Goal: Information Seeking & Learning: Check status

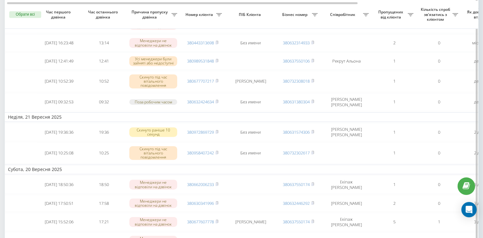
scroll to position [192, 0]
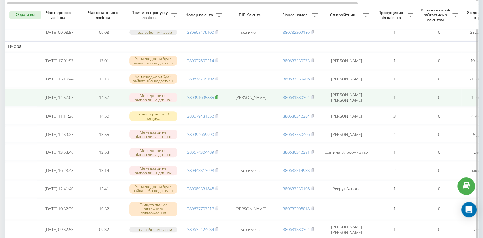
click at [217, 99] on rect at bounding box center [217, 97] width 2 height 3
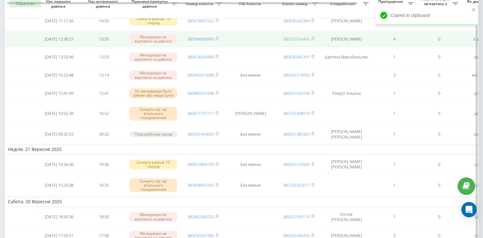
scroll to position [288, 0]
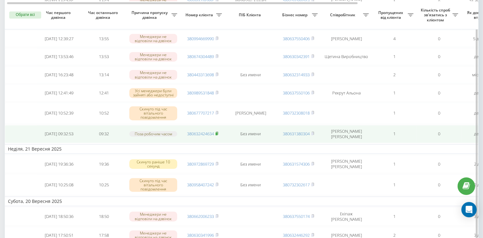
click at [219, 135] on icon at bounding box center [217, 134] width 3 height 4
drag, startPoint x: 384, startPoint y: 159, endPoint x: 249, endPoint y: 157, distance: 134.5
click at [249, 157] on tbody "Сьогодні 2025-09-23 11:53:57 11:53 Усі менеджери були зайняті або недоступні 38…" at bounding box center [324, 50] width 639 height 520
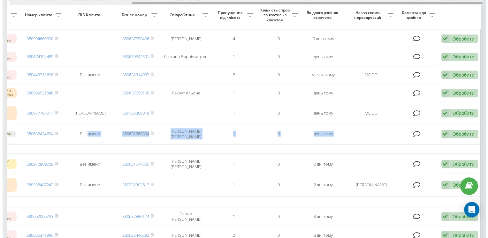
scroll to position [0, 165]
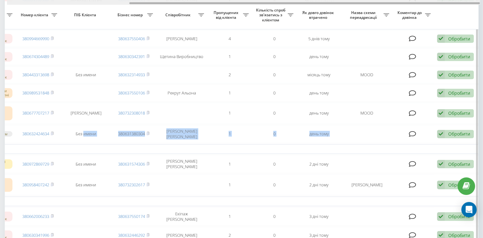
drag, startPoint x: 346, startPoint y: 3, endPoint x: 475, endPoint y: 19, distance: 130.1
click at [475, 19] on div "Обрати всі Час першого дзвінка Час останнього дзвінка Причина пропуску дзвінка …" at bounding box center [242, 57] width 474 height 600
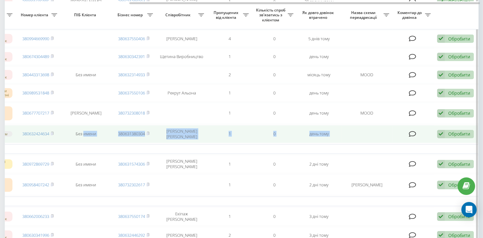
click at [461, 137] on div "Обробити" at bounding box center [460, 134] width 22 height 6
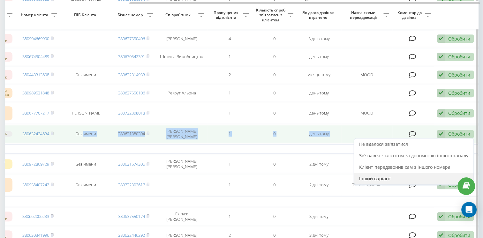
click at [406, 185] on div "Інший варіант" at bounding box center [413, 179] width 119 height 12
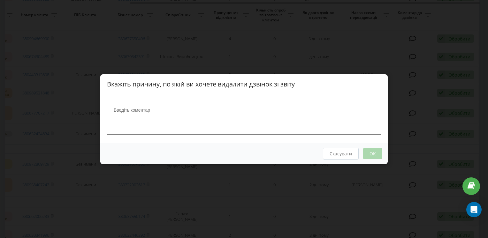
click at [229, 118] on textarea at bounding box center [244, 118] width 274 height 34
type textarea "рекрутер"
click at [367, 156] on button "OK" at bounding box center [372, 153] width 19 height 11
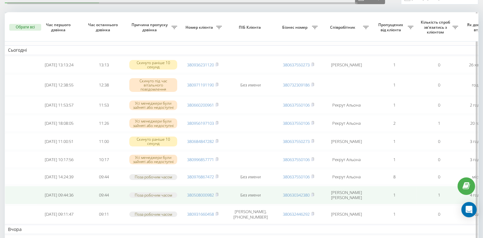
scroll to position [64, 0]
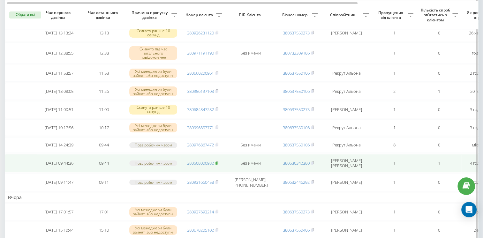
click at [219, 165] on icon at bounding box center [217, 163] width 3 height 4
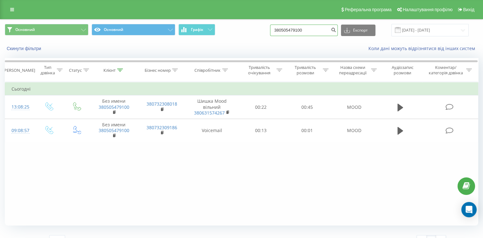
click at [309, 30] on input "380505479100" at bounding box center [304, 31] width 68 height 12
click at [309, 29] on input "380505479100" at bounding box center [304, 31] width 68 height 12
paste input "991695885"
type input "380991695885"
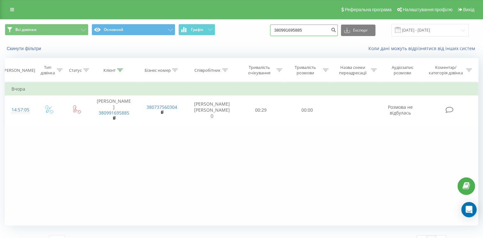
click at [296, 28] on input "380991695885" at bounding box center [304, 31] width 68 height 12
paste input "632424634"
type input "380632424634"
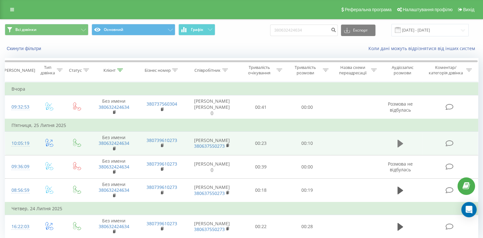
click at [396, 144] on button at bounding box center [401, 144] width 10 height 10
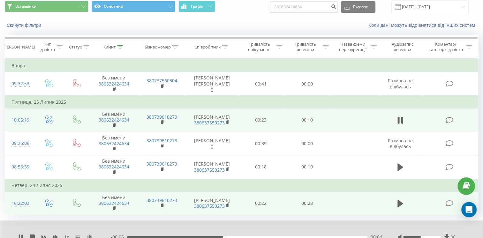
scroll to position [48, 0]
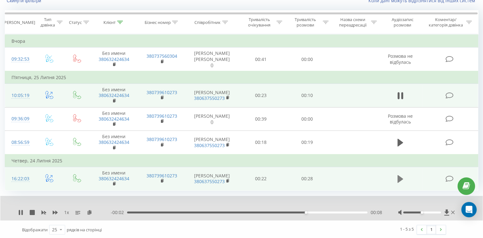
click at [397, 180] on button at bounding box center [401, 179] width 10 height 10
click at [217, 212] on div "00:10" at bounding box center [247, 213] width 241 height 2
click at [34, 212] on icon at bounding box center [32, 212] width 5 height 5
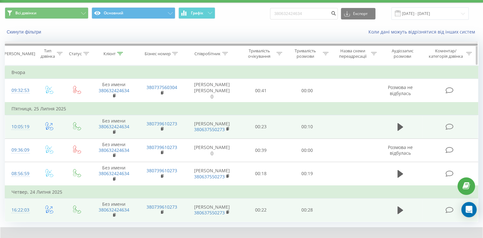
scroll to position [0, 0]
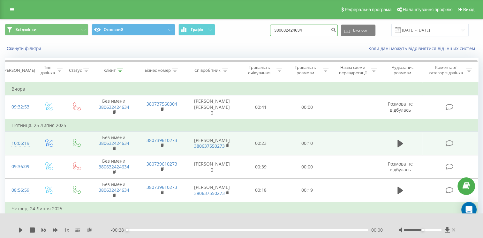
click at [318, 27] on input "380632424634" at bounding box center [304, 31] width 68 height 12
paste input "508000982"
type input "380508000982"
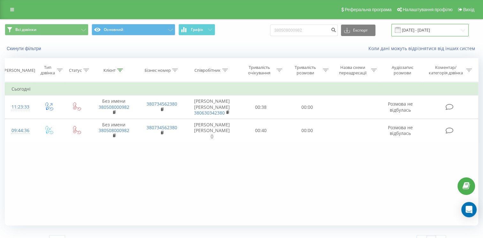
click at [420, 29] on input "[DATE] - [DATE]" at bounding box center [430, 30] width 77 height 12
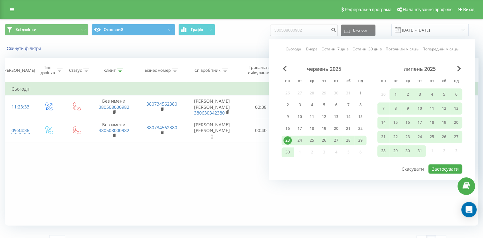
click at [294, 50] on link "Сьогодні" at bounding box center [294, 49] width 17 height 6
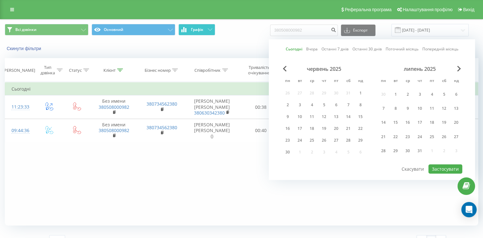
click at [197, 36] on span "Всі дзвінки Основний Графік" at bounding box center [121, 30] width 232 height 12
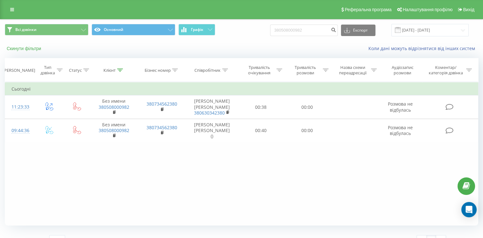
click at [30, 48] on button "Скинути фільтри" at bounding box center [25, 49] width 40 height 6
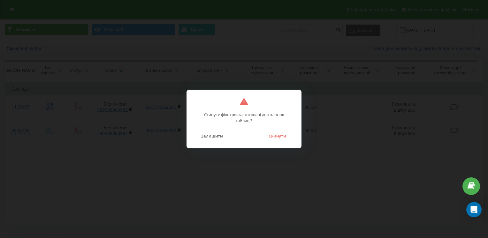
click at [281, 136] on button "Скинути" at bounding box center [277, 136] width 24 height 8
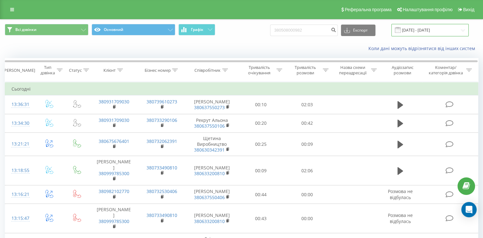
click at [433, 31] on input "[DATE] - [DATE]" at bounding box center [430, 30] width 77 height 12
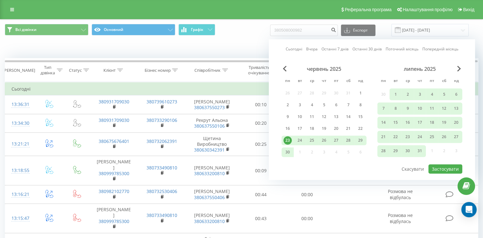
click at [299, 48] on link "Сьогодні" at bounding box center [294, 49] width 17 height 6
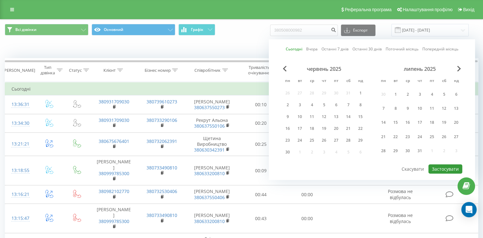
click at [443, 167] on button "Застосувати" at bounding box center [446, 169] width 34 height 9
type input "[DATE] - [DATE]"
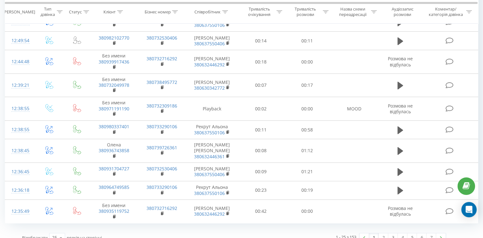
scroll to position [428, 0]
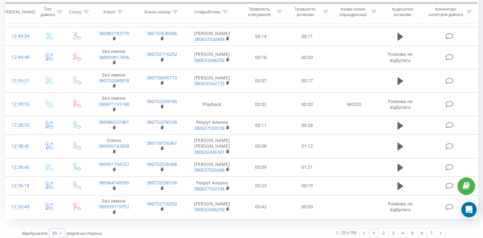
click at [59, 229] on icon at bounding box center [61, 233] width 10 height 12
click at [58, 221] on span "100" at bounding box center [56, 224] width 8 height 6
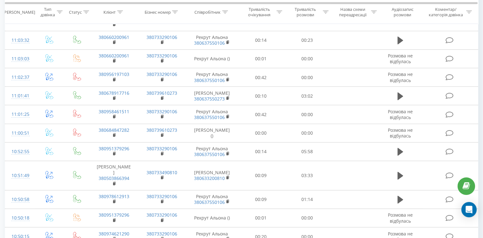
scroll to position [1984, 0]
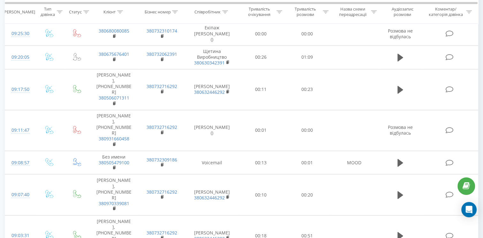
scroll to position [1087, 0]
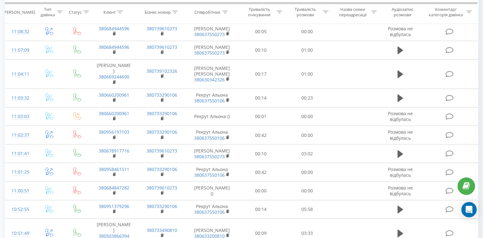
scroll to position [1665, 0]
